Goal: Task Accomplishment & Management: Complete application form

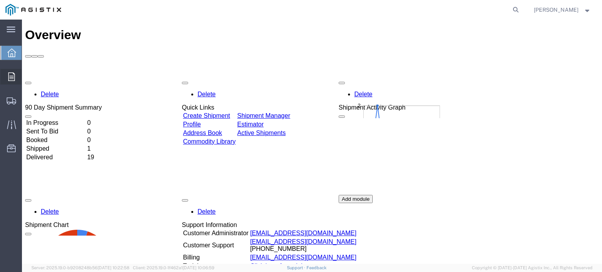
click at [27, 76] on span "Orders" at bounding box center [24, 77] width 5 height 16
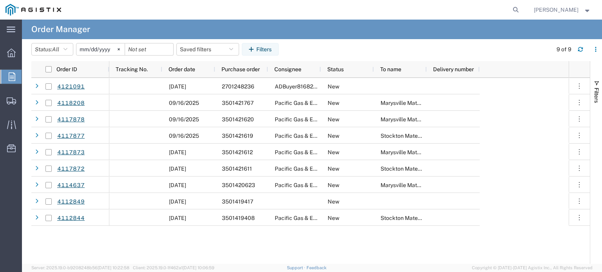
click at [101, 50] on input "[DATE]" at bounding box center [100, 49] width 48 height 12
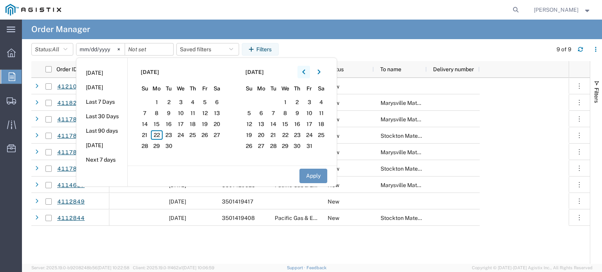
click at [303, 72] on button "button" at bounding box center [303, 72] width 13 height 13
click at [208, 99] on span "1" at bounding box center [205, 102] width 12 height 9
click at [314, 174] on button "Apply" at bounding box center [313, 176] width 28 height 14
type input "[DATE]"
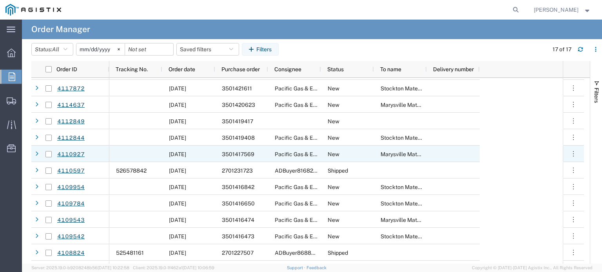
scroll to position [94, 0]
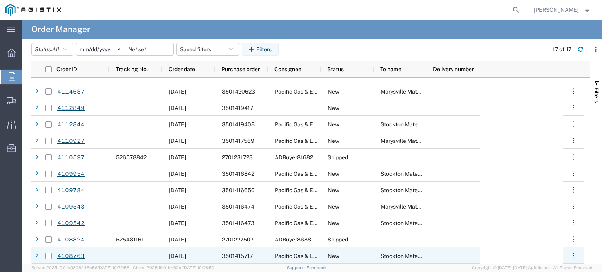
drag, startPoint x: 46, startPoint y: 257, endPoint x: 228, endPoint y: 227, distance: 183.7
click at [46, 257] on input "Press Space to toggle row selection (unchecked)" at bounding box center [48, 256] width 6 height 6
checkbox input "true"
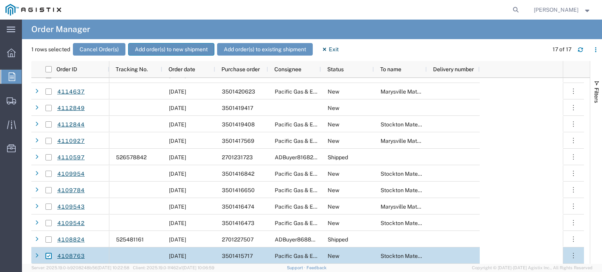
click at [176, 47] on button "Add order(s) to new shipment" at bounding box center [171, 49] width 86 height 13
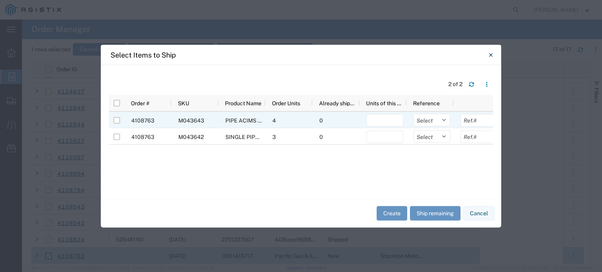
click at [119, 124] on div at bounding box center [117, 120] width 6 height 16
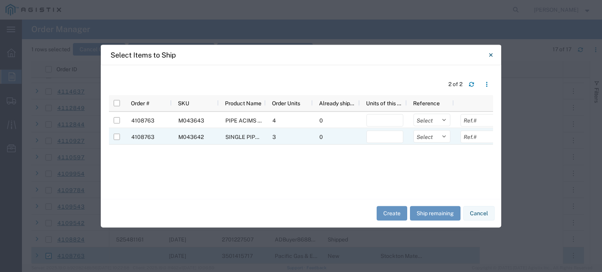
click at [117, 142] on div at bounding box center [117, 136] width 6 height 16
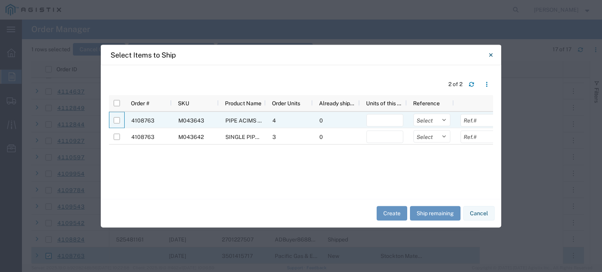
click at [113, 120] on div at bounding box center [116, 120] width 15 height 16
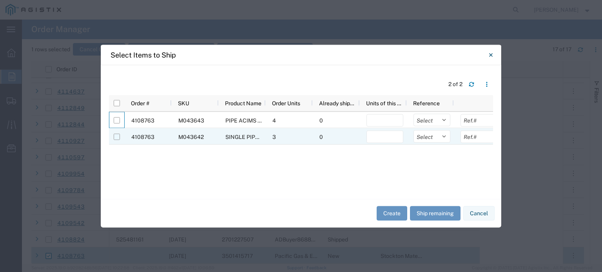
click at [119, 136] on input "Press Space to toggle row selection (unchecked)" at bounding box center [117, 137] width 6 height 6
checkbox input "true"
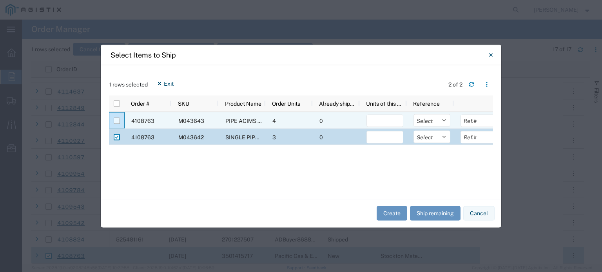
click at [116, 119] on input "Press Space to toggle row selection (unchecked)" at bounding box center [117, 121] width 6 height 6
checkbox input "true"
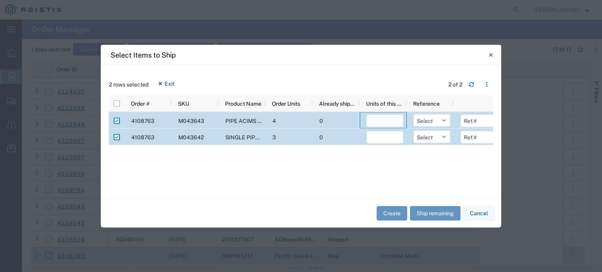
click at [393, 115] on input "number" at bounding box center [384, 120] width 37 height 13
type input "4"
click at [374, 136] on input "number" at bounding box center [384, 137] width 37 height 13
type input "3"
click at [395, 213] on button "Create" at bounding box center [391, 213] width 31 height 14
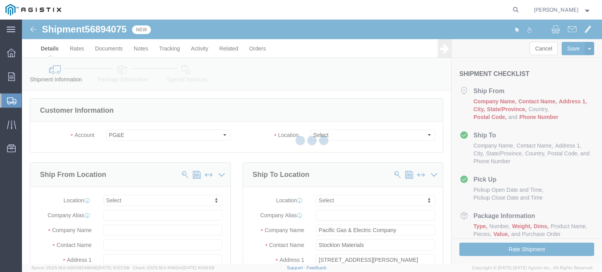
select select
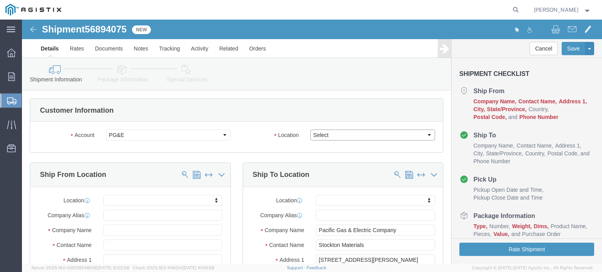
click select "Select All Others [GEOGRAPHIC_DATA] [GEOGRAPHIC_DATA] [GEOGRAPHIC_DATA] [GEOGRA…"
select select "23082"
click select "Select All Others [GEOGRAPHIC_DATA] [GEOGRAPHIC_DATA] [GEOGRAPHIC_DATA] [GEOGRA…"
drag, startPoint x: 313, startPoint y: 118, endPoint x: 233, endPoint y: 147, distance: 86.0
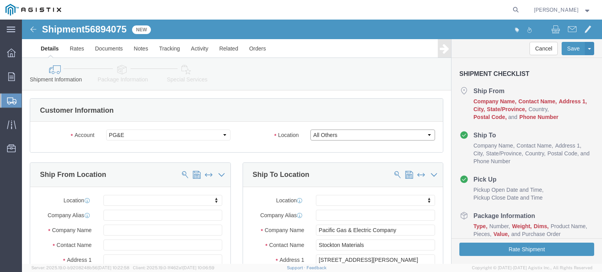
click select "Select All Others [GEOGRAPHIC_DATA] [GEOGRAPHIC_DATA] [GEOGRAPHIC_DATA] [GEOGRA…"
click input "text"
type input "Markham"
click input "Markham"
drag, startPoint x: 115, startPoint y: 197, endPoint x: 37, endPoint y: 193, distance: 78.1
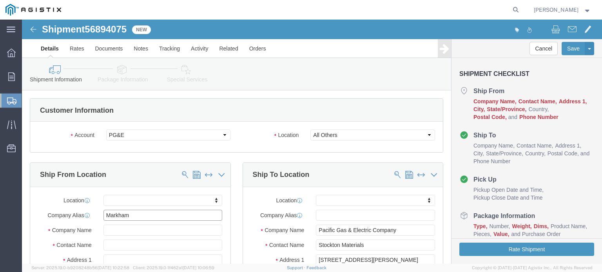
click div "Company [PERSON_NAME]"
type input "M"
type input "MA"
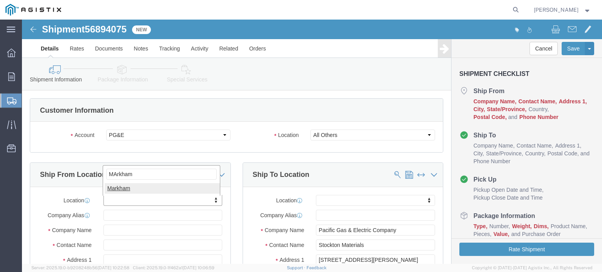
type input "MArkham"
select select "51552"
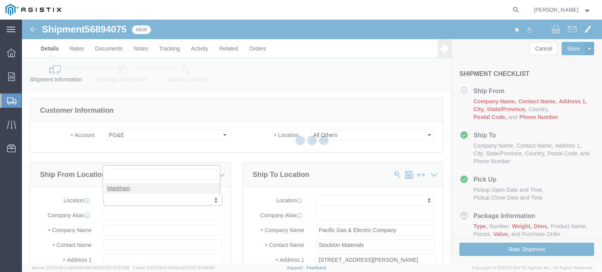
select select "ON"
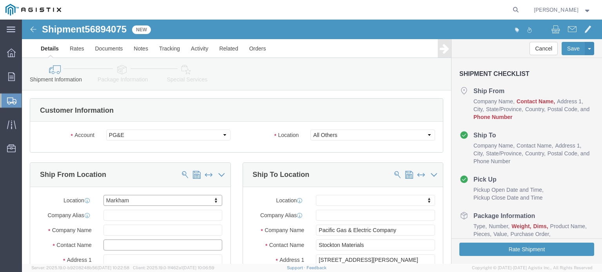
click input "text"
type input "l"
type input "[PERSON_NAME]"
type input "[STREET_ADDRESS]"
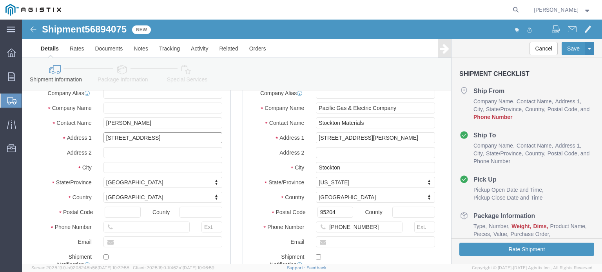
scroll to position [158, 0]
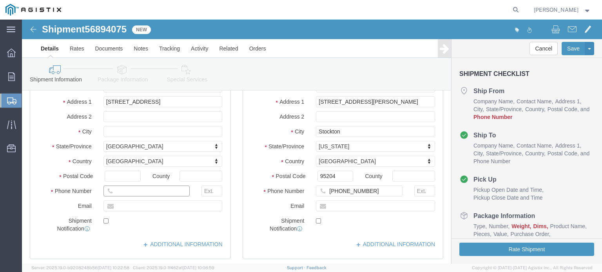
click input "text"
type input "[PHONE_NUMBER]"
type input "[EMAIL_ADDRESS][DOMAIN_NAME]"
checkbox input "true"
click link "ADDITIONAL INFORMATION"
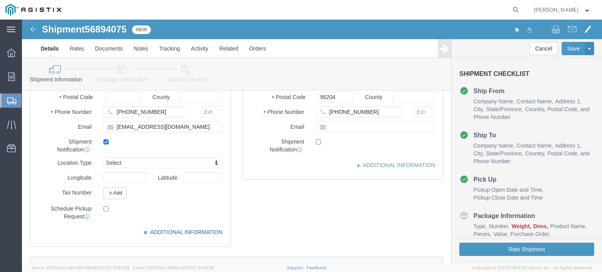
scroll to position [237, 0]
click icon "button"
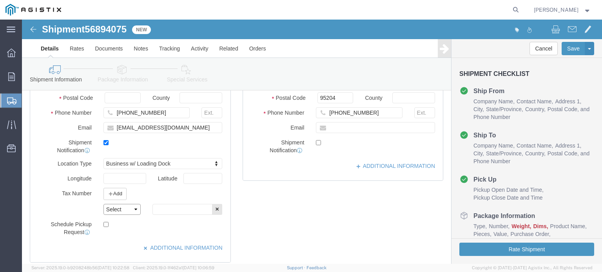
click select "Select EIN EORI TIN VAT Other"
select select "EIN"
click select "Select EIN EORI TIN VAT Other"
click div "Add"
click input "text"
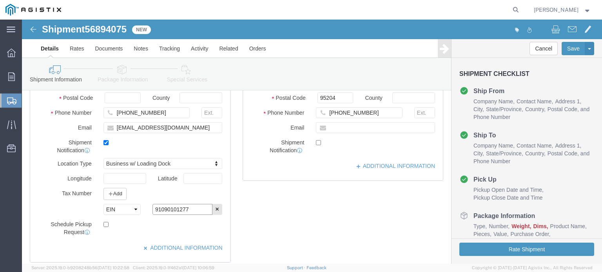
type input "91090101277"
drag, startPoint x: 84, startPoint y: 202, endPoint x: 170, endPoint y: 203, distance: 85.8
click input "checkbox"
checkbox input "true"
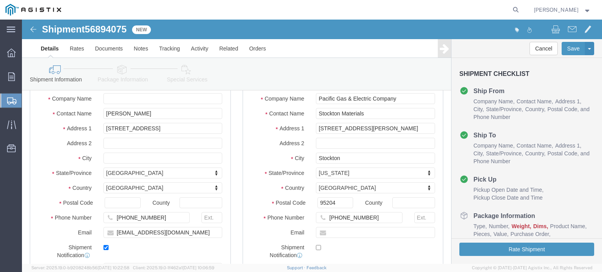
scroll to position [197, 0]
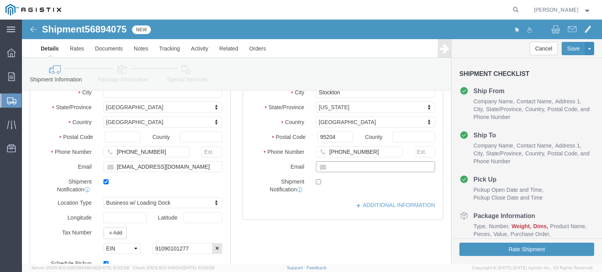
drag, startPoint x: 323, startPoint y: 147, endPoint x: 332, endPoint y: 148, distance: 9.0
click input "text"
type input "[PERSON_NAME][EMAIL_ADDRESS][PERSON_NAME][DOMAIN_NAME]"
checkbox input "true"
drag, startPoint x: 366, startPoint y: 188, endPoint x: 358, endPoint y: 187, distance: 7.9
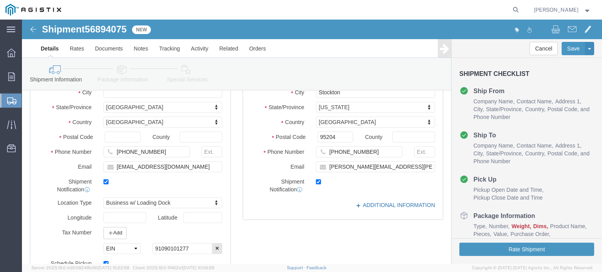
click link "ADDITIONAL INFORMATION"
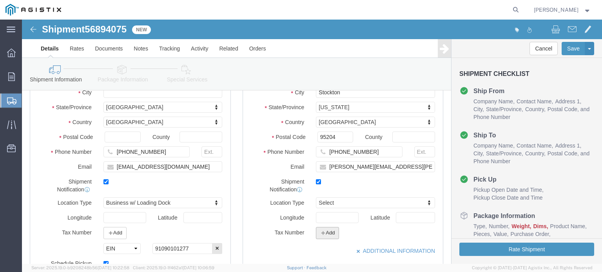
click icon "button"
click select "Select EIN EORI TIN VAT Other"
select select "EIN"
click select "Select EIN EORI TIN VAT Other"
click input "text"
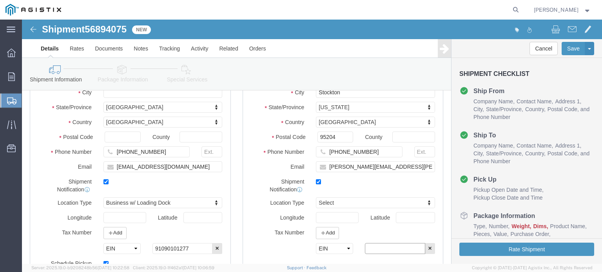
paste input "94074264000"
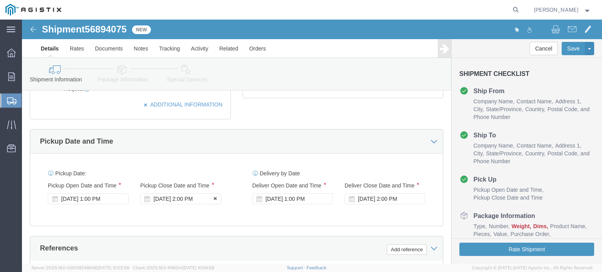
scroll to position [393, 0]
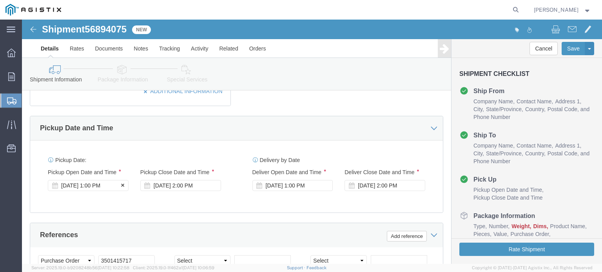
type input "94074264000"
click div "[DATE] 1:00 PM"
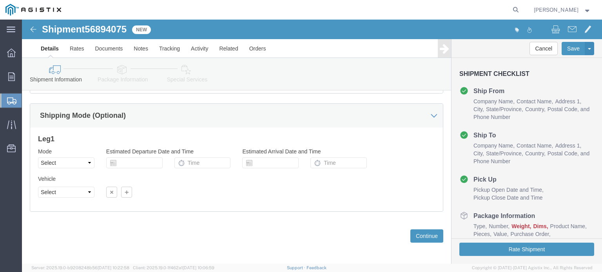
click div "Vehicle Select Size Select Container Number Owner Select Shipper Vessel"
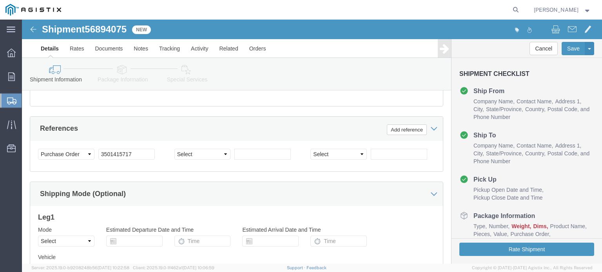
scroll to position [382, 0]
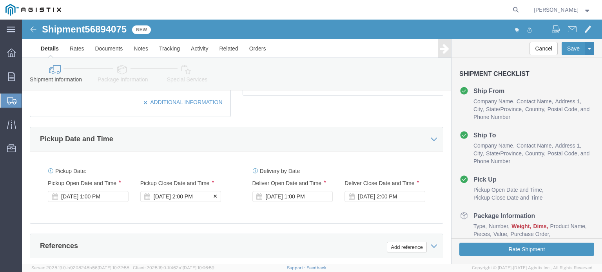
click div "[DATE] 2:00 PM"
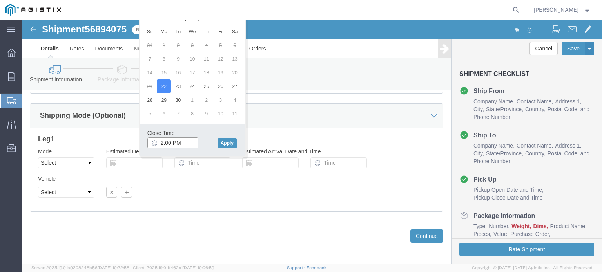
type input "5:00 PM"
click button "Apply"
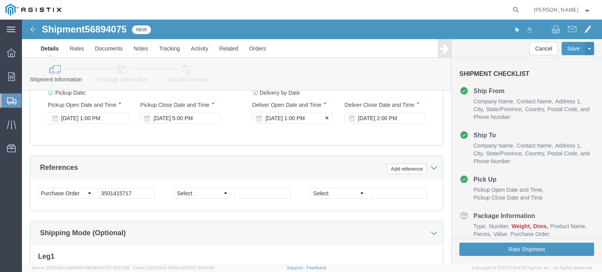
click div "[DATE] 1:00 PM"
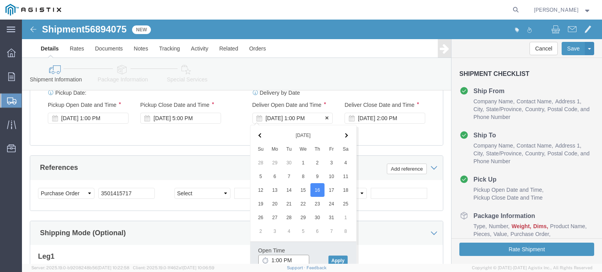
scroll to position [461, 0]
click th
click input "1:00 PM"
type input "9:00 AM"
click button "Apply"
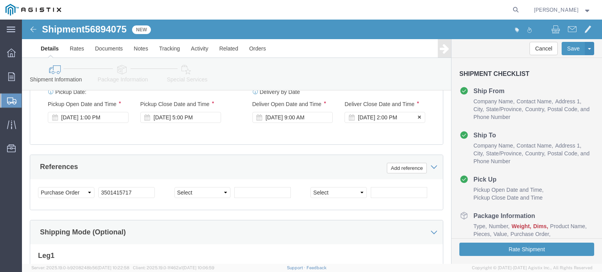
click div "[DATE] 2:00 PM"
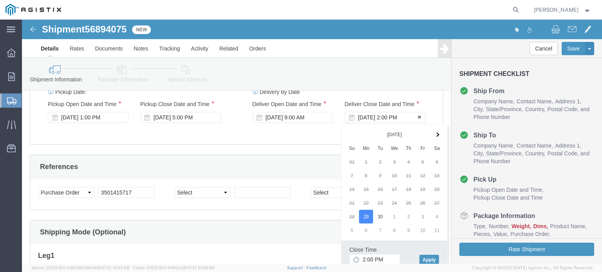
click div "[DATE] 2:00 PM"
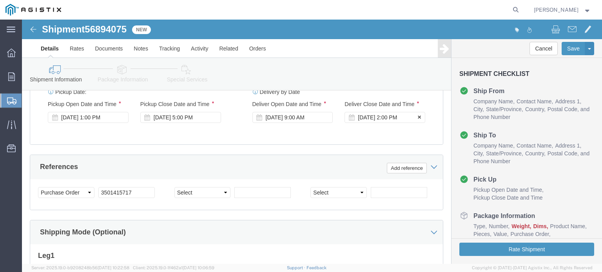
click div "[DATE] 2:00 PM"
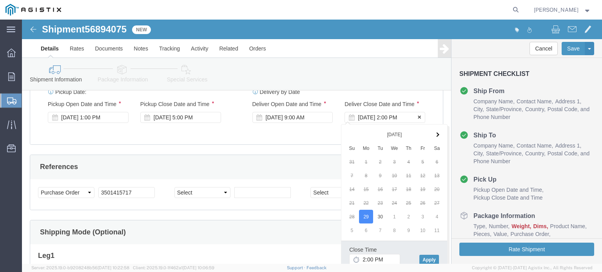
click div "[DATE] 2:00 PM"
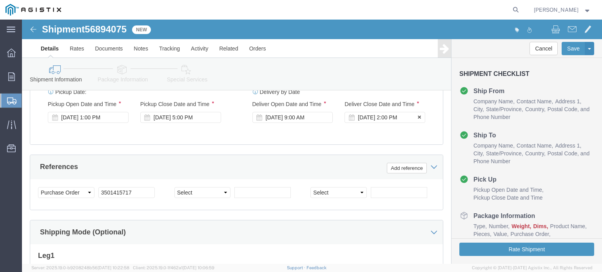
click div "[DATE] 2:00 PM"
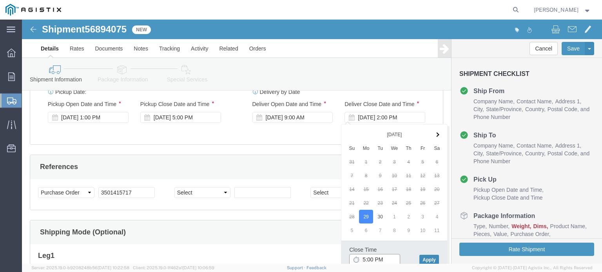
type input "5:00 PM"
click button "Apply"
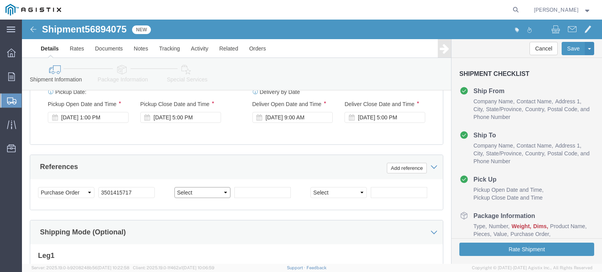
click select "Select Account Type Activity ID Airline Appointment Number ASN Batch Request # …"
select select "PCKSLIP"
click select "Select Account Type Activity ID Airline Appointment Number ASN Batch Request # …"
type input "140861"
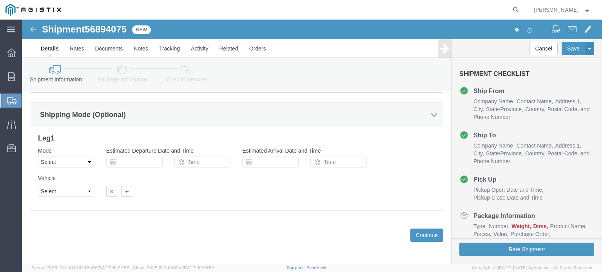
scroll to position [580, 0]
click div "Previous Continue"
click button "Continue"
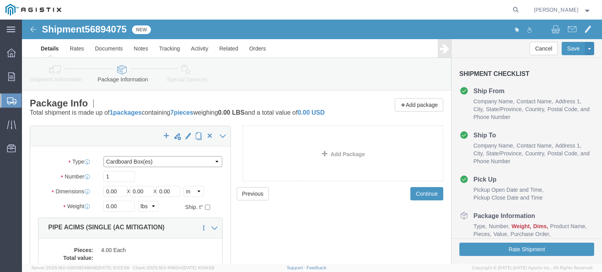
click select "Select Bulk Bundle(s) Cardboard Box(es) Carton(s) Crate(s) Drum(s) (Fiberboard)…"
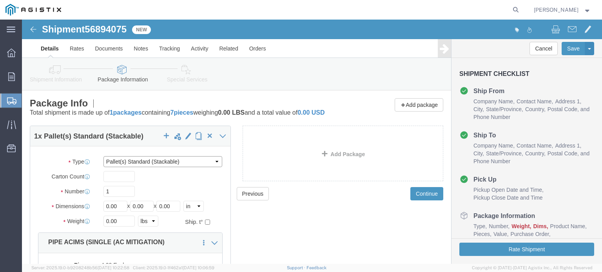
click select "Select Bulk Bundle(s) Cardboard Box(es) Carton(s) Crate(s) Drum(s) (Fiberboard)…"
select select "PSNS"
click select "Select Bulk Bundle(s) Cardboard Box(es) Carton(s) Crate(s) Drum(s) (Fiberboard)…"
click input "1"
drag, startPoint x: 92, startPoint y: 180, endPoint x: 75, endPoint y: 180, distance: 17.6
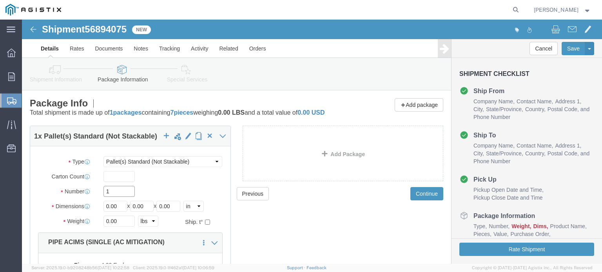
click div "1"
type input "2"
type input "36"
type input "56"
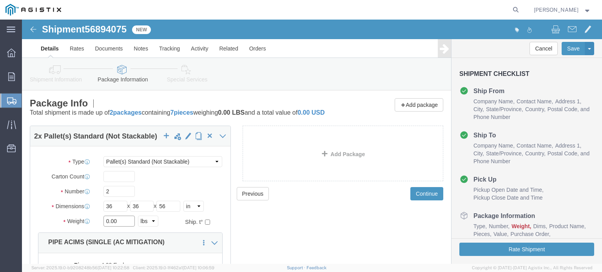
click input "0.00"
click div "Previous Continue"
click input "0.00"
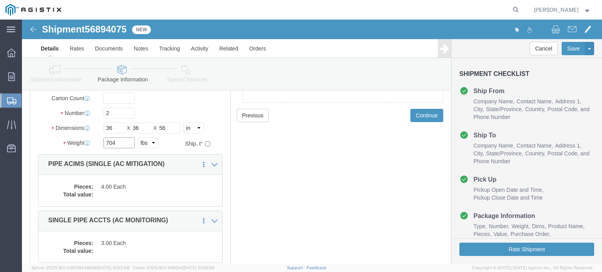
scroll to position [39, 0]
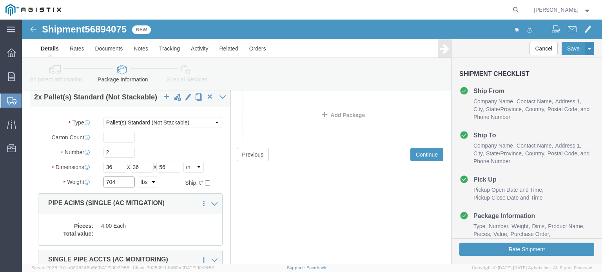
type input "704"
click button "button"
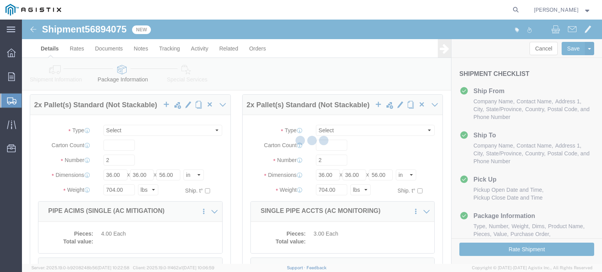
select select "PSNS"
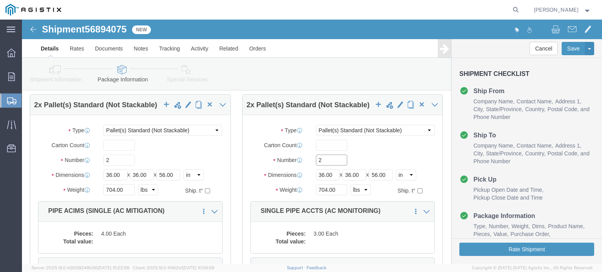
drag, startPoint x: 301, startPoint y: 141, endPoint x: 280, endPoint y: 142, distance: 20.8
click div "2"
type input "1"
type input "48"
type input "57"
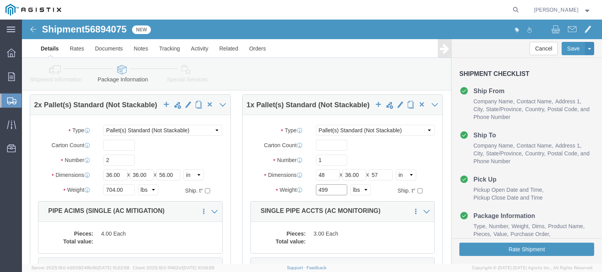
type input "499"
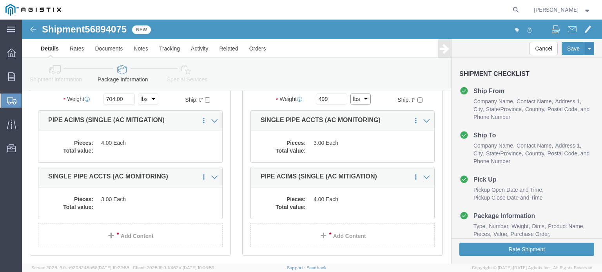
scroll to position [118, 0]
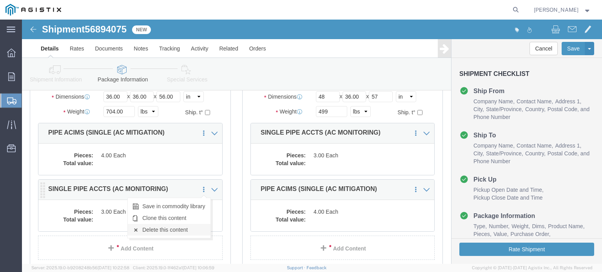
drag, startPoint x: 152, startPoint y: 210, endPoint x: 159, endPoint y: 210, distance: 6.3
click link "Delete this content"
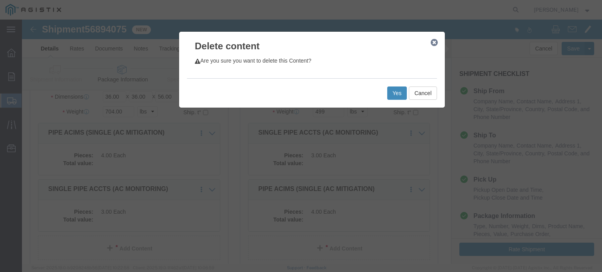
click button "Yes"
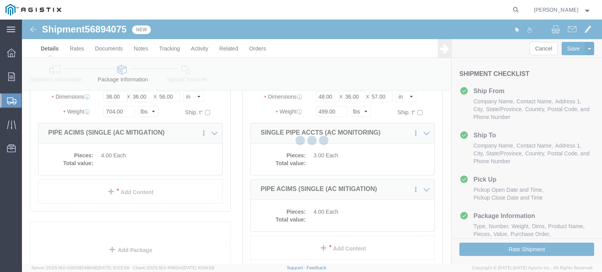
select select "PSNS"
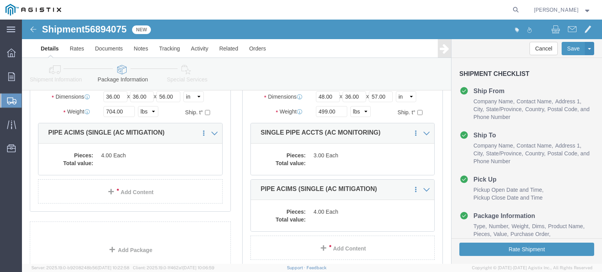
click icon
click link "Delete this content"
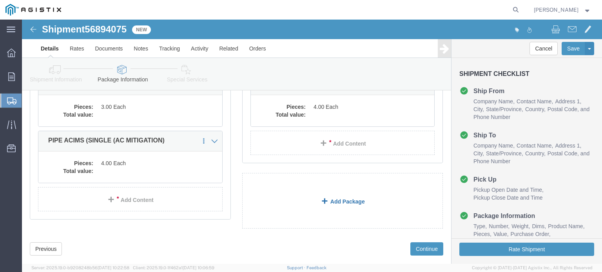
scroll to position [182, 0]
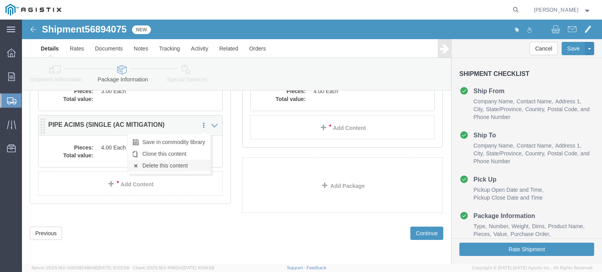
click link "Delete this content"
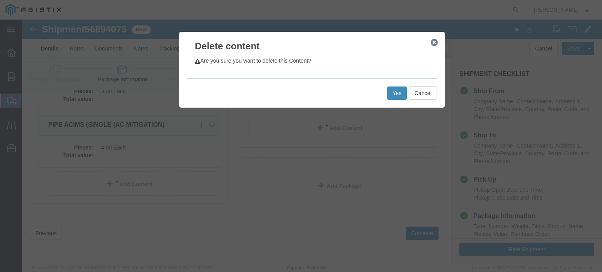
click button "Yes"
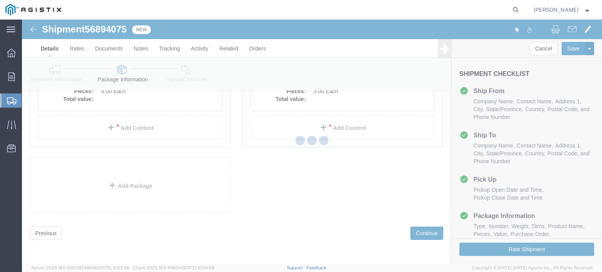
scroll to position [75, 0]
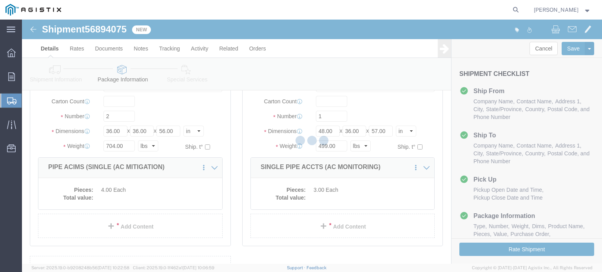
select select "PSNS"
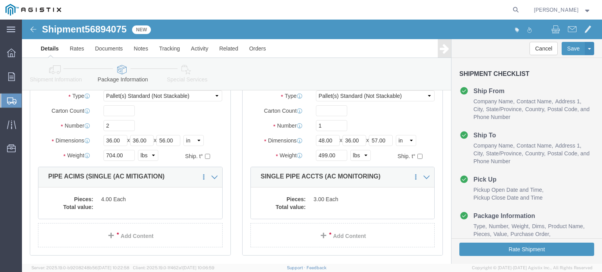
scroll to position [78, 0]
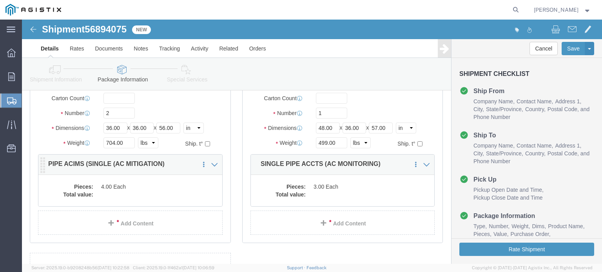
click div "2 x Pallet(s) Standard (Not Stackable) Package Type Select Bulk Bundle(s) Cardb…"
click p "PIPE ACIMS (SINGLE (AC MITIGATION)"
click dd
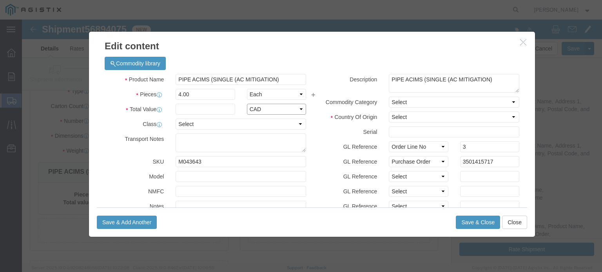
click select "Select ADP AED AFN ALL AMD AOA ARS ATS AUD AWG AZN BAM BBD BDT BGL BGN BHD BIF …"
select select "USD"
click select "Select ADP AED AFN ALL AMD AOA ARS ATS AUD AWG AZN BAM BBD BDT BGL BGN BHD BIF …"
type input "1"
type input "43149.12"
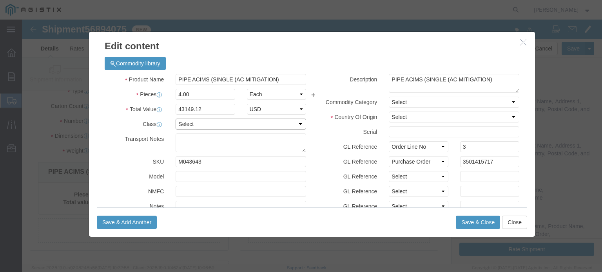
click select "Select 50 55 60 65 70 85 92.5 100 125 175 250 300 400"
select select "100"
click select "Select 50 55 60 65 70 85 92.5 100 125 175 250 300 400"
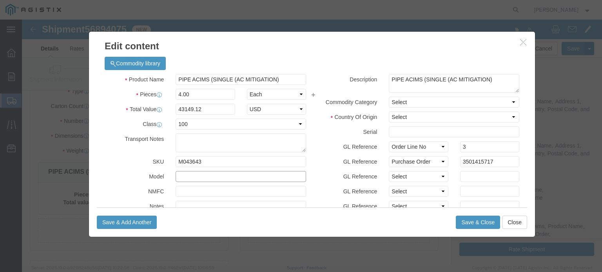
click input "text"
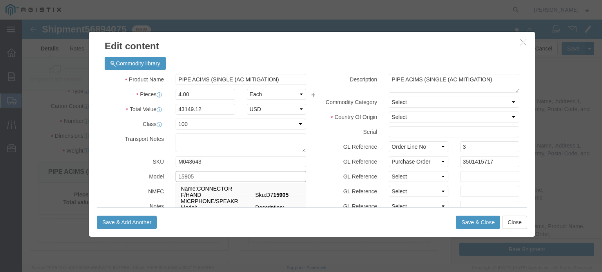
type input "15905"
drag, startPoint x: 393, startPoint y: 155, endPoint x: 415, endPoint y: 156, distance: 21.6
click select "Select Account Type Activity ID Airline Appointment Number ASN Batch Number Bil…"
select select "PCKSLIP"
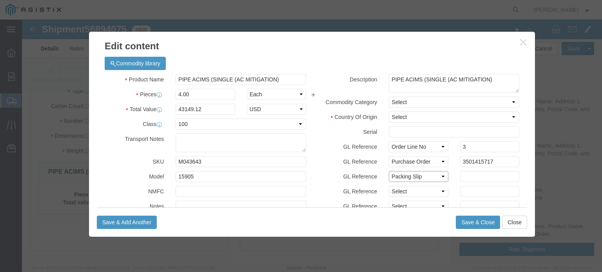
click select "Select Account Type Activity ID Airline Appointment Number ASN Batch Number Bil…"
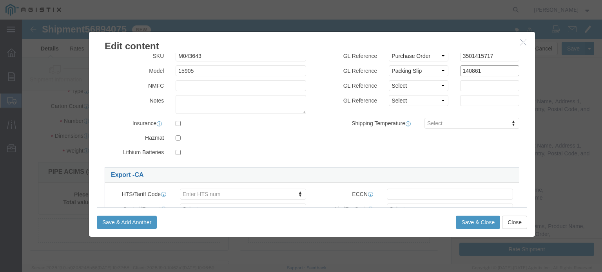
scroll to position [118, 0]
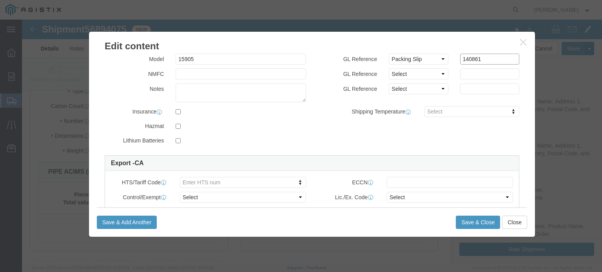
type input "140861"
type input "8537109170"
click div "Save & Add Another Save & Close Close"
click button "Save & Close"
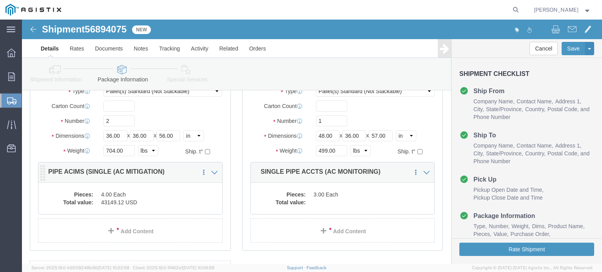
click dd "4.00 Each"
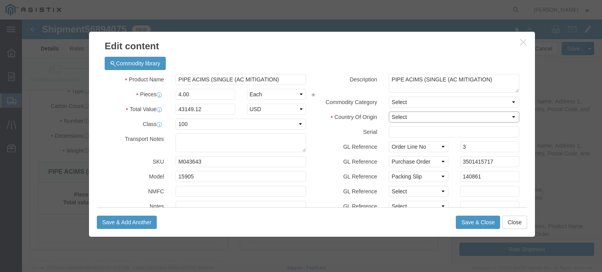
click select "Select [GEOGRAPHIC_DATA] [GEOGRAPHIC_DATA] [GEOGRAPHIC_DATA] [GEOGRAPHIC_DATA] …"
select select "CA"
click select "Select [GEOGRAPHIC_DATA] [GEOGRAPHIC_DATA] [GEOGRAPHIC_DATA] [GEOGRAPHIC_DATA] …"
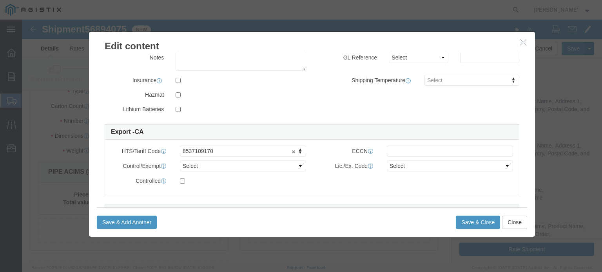
scroll to position [219, 0]
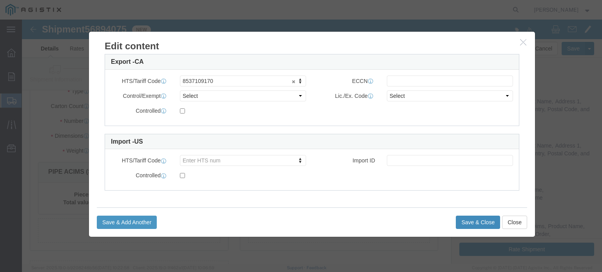
click button "Save & Close"
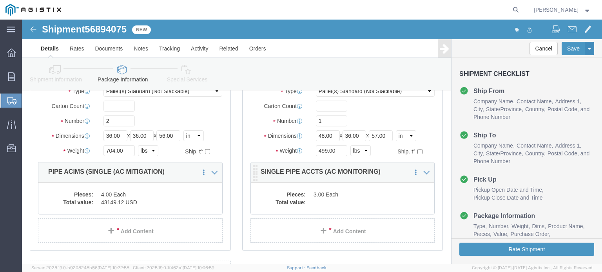
click dd "3.00 Each"
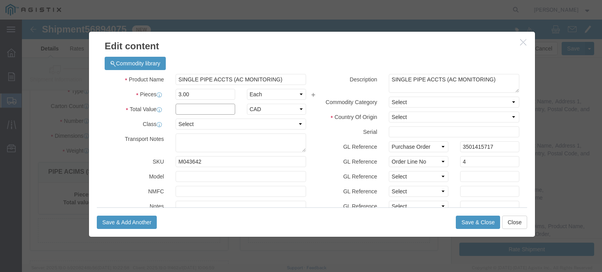
drag, startPoint x: 172, startPoint y: 91, endPoint x: 181, endPoint y: 95, distance: 9.7
click input "text"
type input "26055.27"
select select "USD"
select select "100"
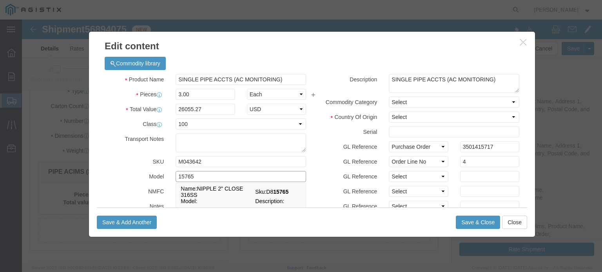
type input "15765"
click select "Select [GEOGRAPHIC_DATA] [GEOGRAPHIC_DATA] [GEOGRAPHIC_DATA] [GEOGRAPHIC_DATA] …"
select select "CA"
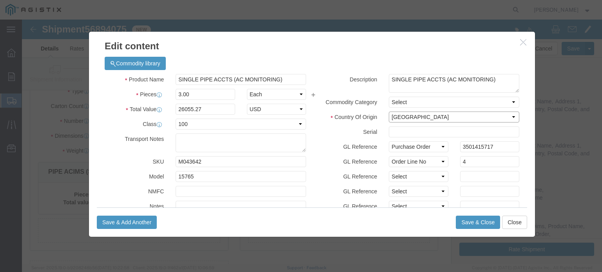
click select "Select [GEOGRAPHIC_DATA] [GEOGRAPHIC_DATA] [GEOGRAPHIC_DATA] [GEOGRAPHIC_DATA] …"
click select "Select Account Type Activity ID Airline Appointment Number ASN Batch Number Bil…"
select select "PCKSLIP"
click select "Select Account Type Activity ID Airline Appointment Number ASN Batch Number Bil…"
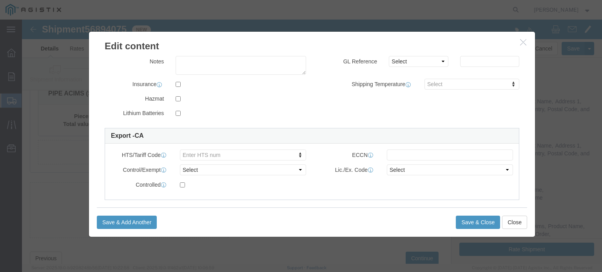
scroll to position [157, 0]
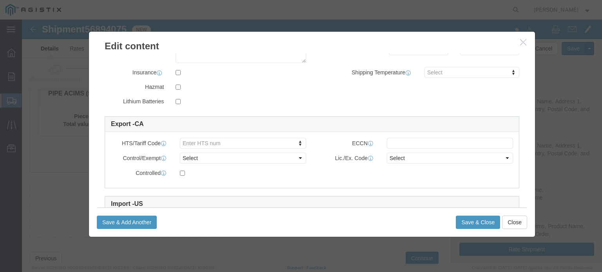
type input "140861"
type input "8537109170"
click button "Save & Close"
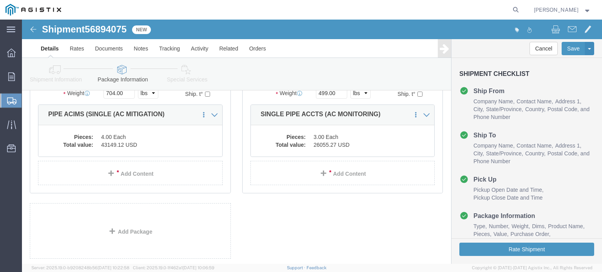
scroll to position [182, 0]
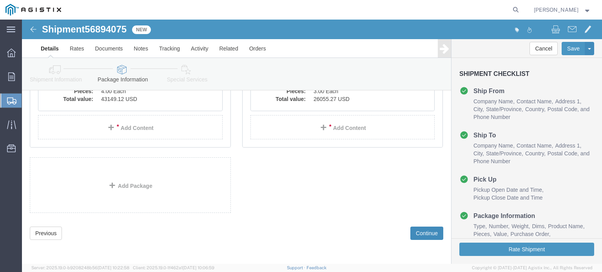
click button "Continue"
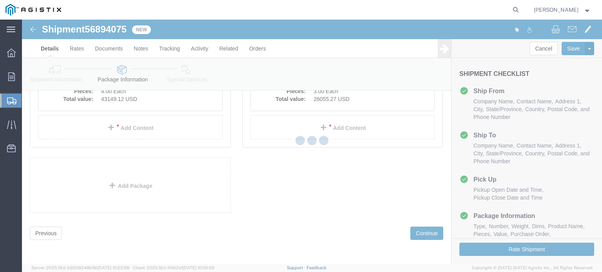
select select
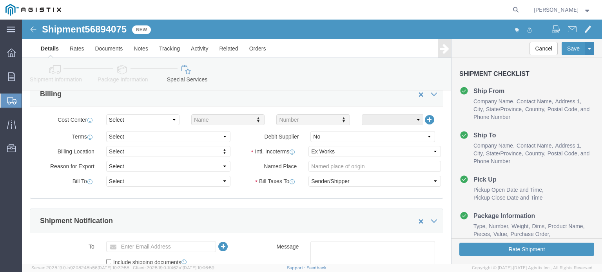
scroll to position [235, 0]
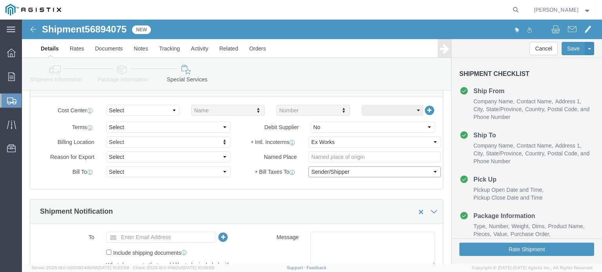
click select "Select Recipient Account Sender/Shipper Third Party Account"
select select "RCPN"
click select "Select Recipient Account Sender/Shipper Third Party Account"
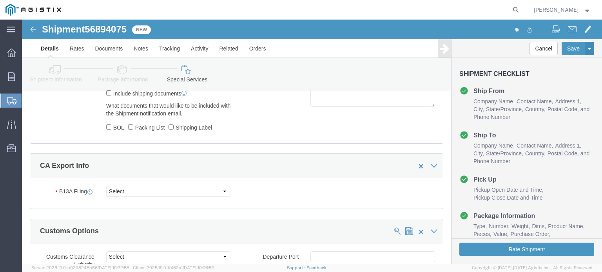
scroll to position [470, 0]
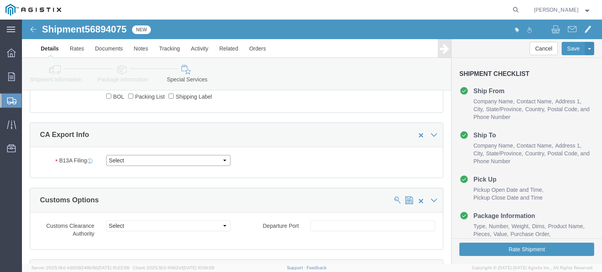
click select "Select Filed Electronically Manually Attached Not Required Summary Reporting"
select select "NOT_REQUIRED"
click select "Select Filed Electronically Manually Attached Not Required Summary Reporting"
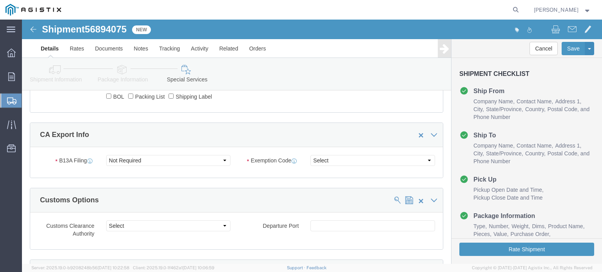
click div "B13A Filing Select Filed Electronically Manually Attached Not Required Summary …"
click select "Select 01 02 03 04 05 06 07 08 10 11 12 13 14 15 16"
select select "01"
click select "Select 01 02 03 04 05 06 07 08 10 11 12 13 14 15 16"
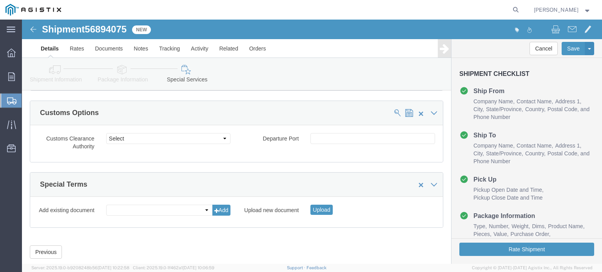
scroll to position [576, 0]
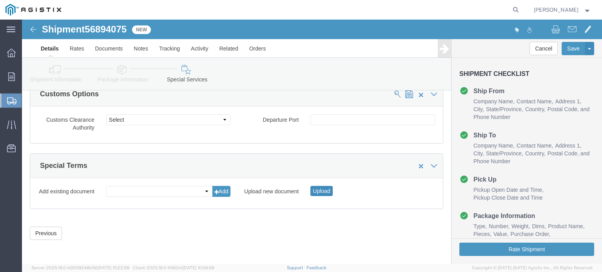
click button "Upload"
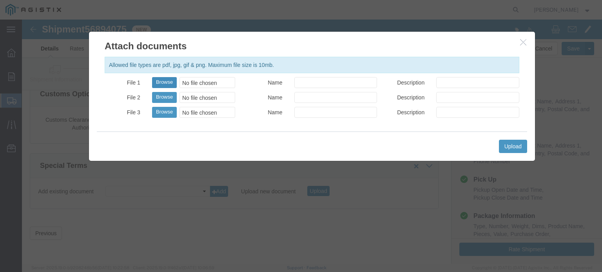
click button "Browse"
type input "C:\fakepath\USMCA_26002_20250922.pdf"
click div "Allowed file types are pdf, jpg, gif & png. Maximum file size is 10mb. File 1 B…"
drag, startPoint x: 292, startPoint y: 62, endPoint x: 307, endPoint y: 68, distance: 15.9
click input "Name"
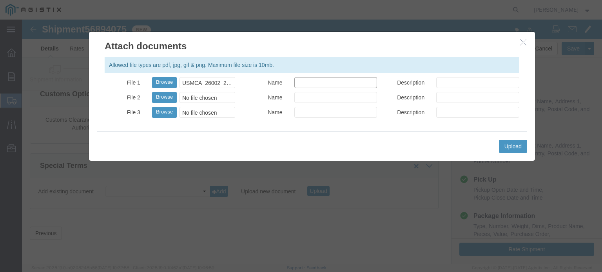
type input "USMCA Declaration"
click input "Description"
type input "USMCA"
click div "Upload"
click button "Upload"
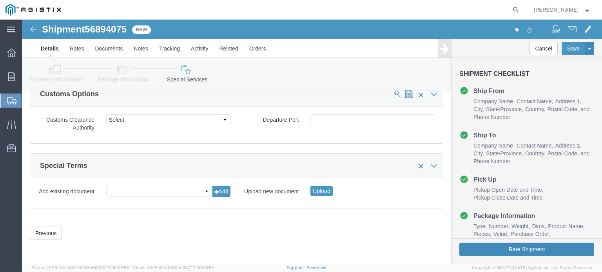
click button "Rate Shipment"
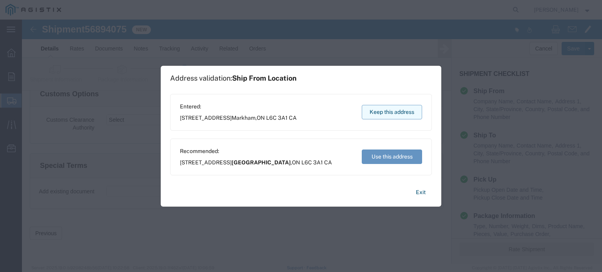
click at [375, 109] on button "Keep this address" at bounding box center [392, 112] width 60 height 14
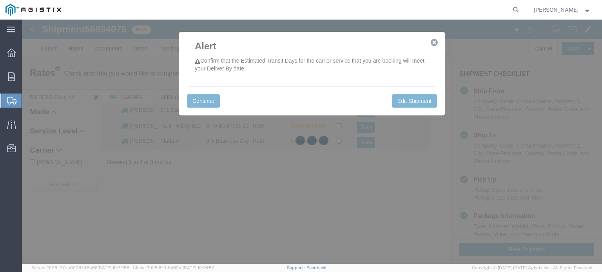
scroll to position [0, 0]
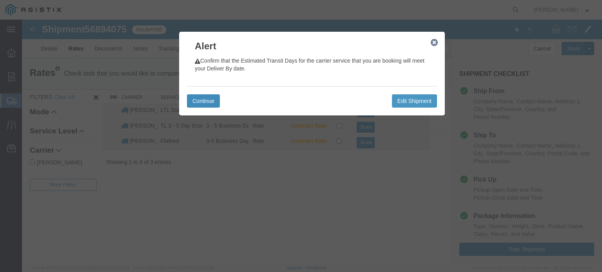
click at [196, 101] on button "Continue" at bounding box center [203, 100] width 33 height 13
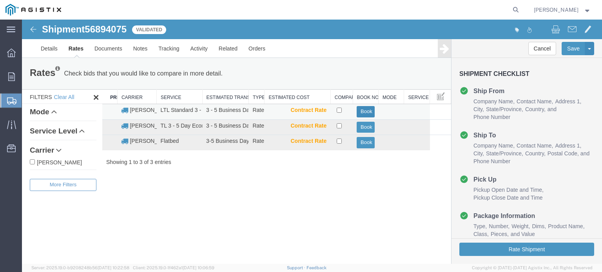
click at [369, 112] on button "Book" at bounding box center [365, 111] width 18 height 11
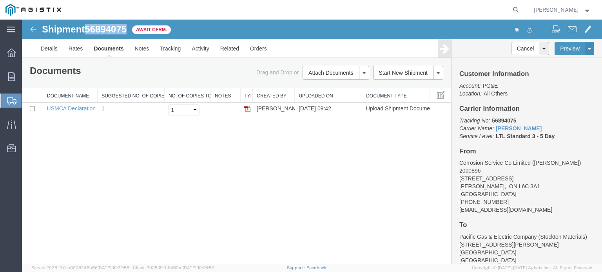
drag, startPoint x: 87, startPoint y: 25, endPoint x: 127, endPoint y: 28, distance: 40.0
click at [127, 27] on span "56894075" at bounding box center [106, 29] width 42 height 11
copy span "56894075"
drag, startPoint x: 240, startPoint y: 129, endPoint x: 390, endPoint y: 29, distance: 180.8
click at [242, 128] on div "Shipment 56894075 1 of 1 Await Cfrm. Details Rates Documents Notes Tracking Act…" at bounding box center [312, 142] width 580 height 244
